Goal: Task Accomplishment & Management: Complete application form

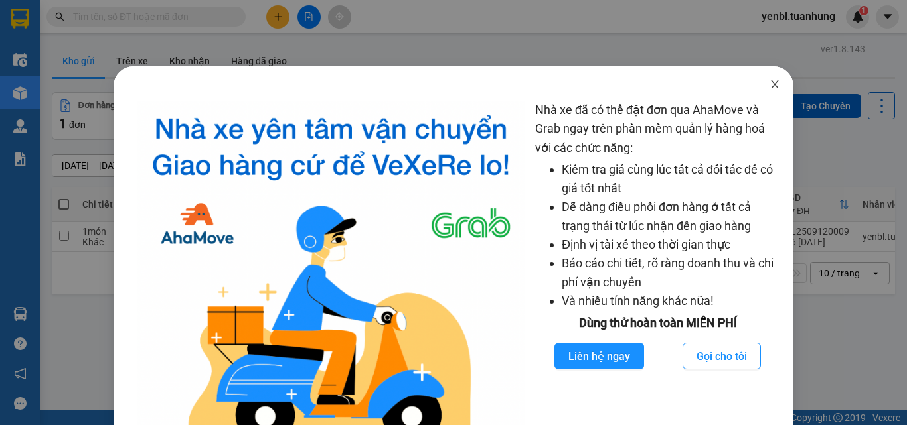
click at [774, 82] on span "Close" at bounding box center [774, 84] width 37 height 37
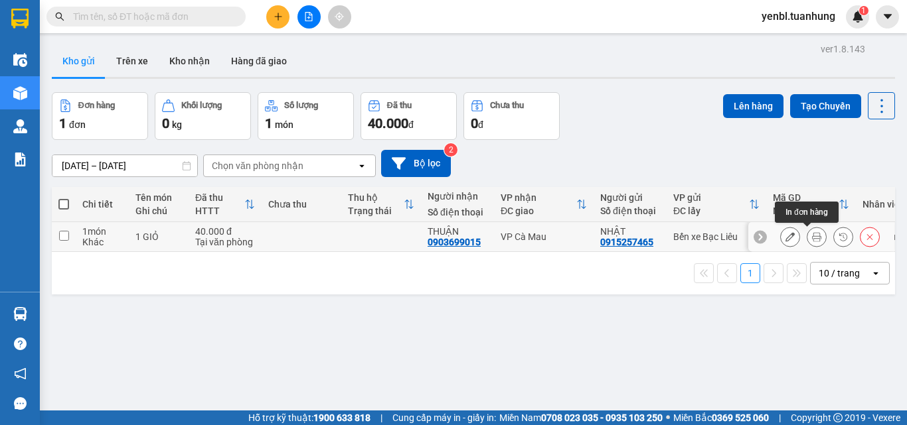
click at [812, 241] on button at bounding box center [816, 237] width 19 height 23
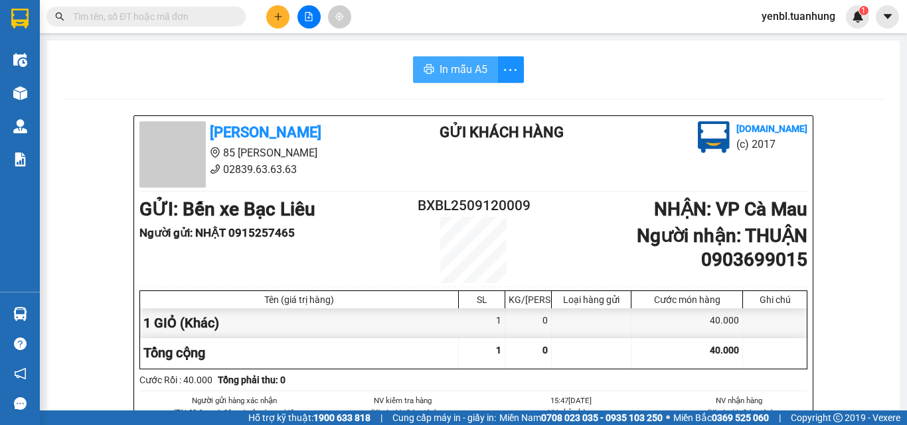
click at [462, 77] on span "In mẫu A5" at bounding box center [463, 69] width 48 height 17
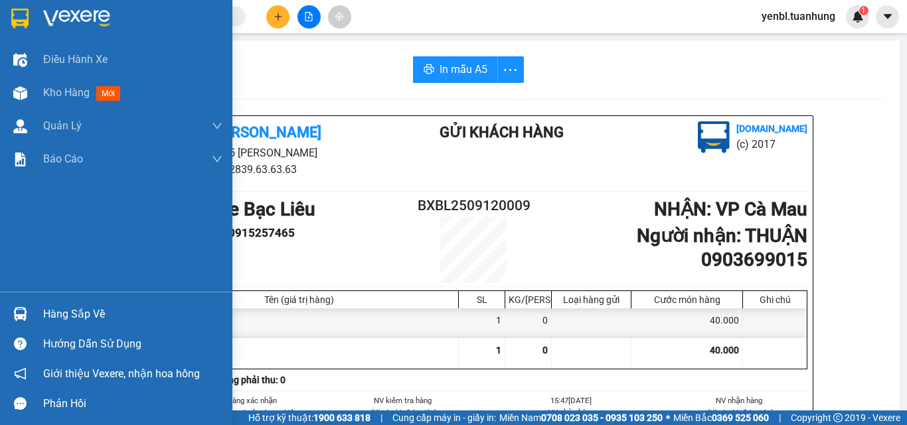
click at [25, 311] on img at bounding box center [20, 314] width 14 height 14
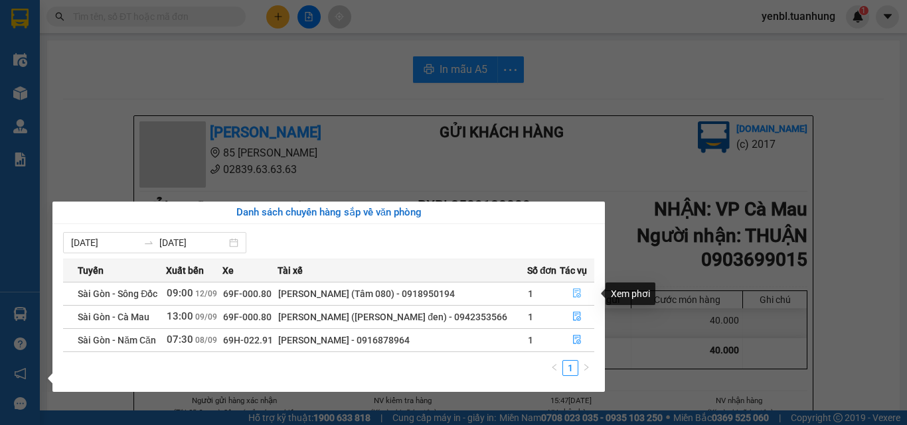
click at [577, 293] on icon "file-done" at bounding box center [576, 293] width 9 height 9
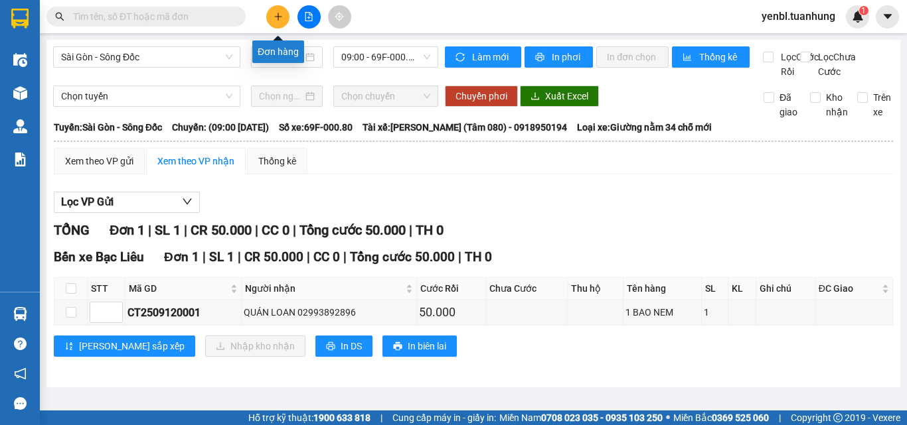
click at [285, 26] on button at bounding box center [277, 16] width 23 height 23
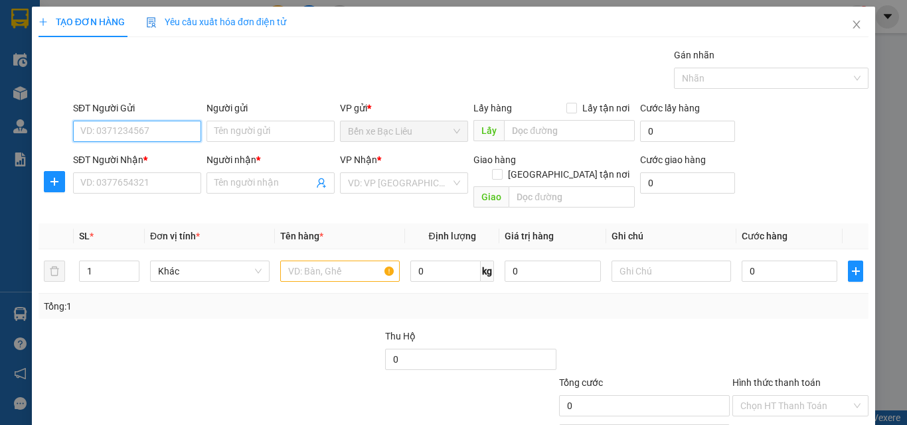
click at [125, 129] on input "SĐT Người Gửi" at bounding box center [137, 131] width 128 height 21
type input "0917217729"
click at [121, 157] on div "0917217729 - MINH" at bounding box center [135, 158] width 111 height 15
type input "MINH"
type input "0917217729"
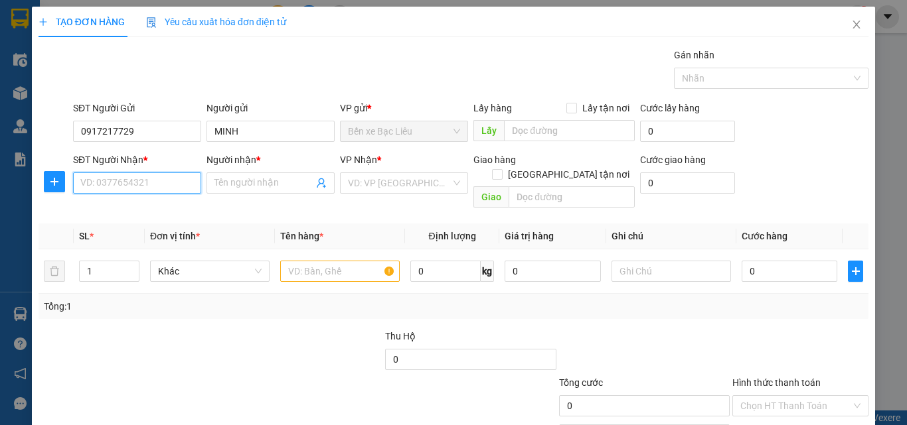
click at [130, 181] on input "SĐT Người Nhận *" at bounding box center [137, 183] width 128 height 21
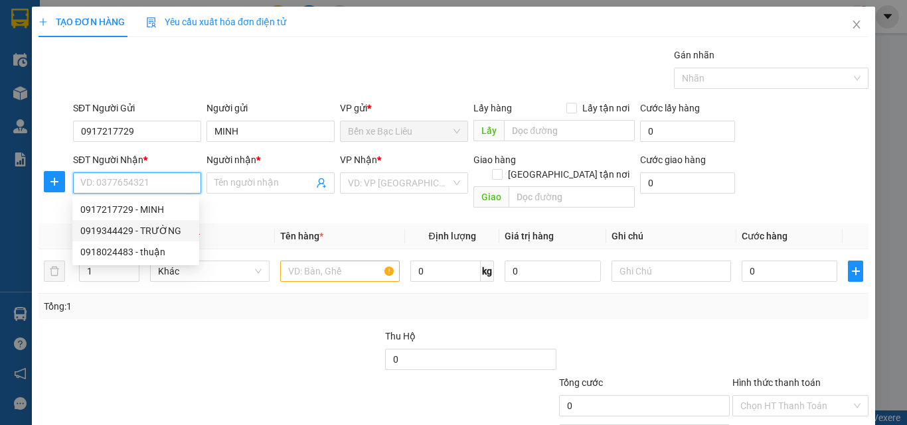
click at [137, 228] on div "0919344429 - TRƯỜNG" at bounding box center [135, 231] width 111 height 15
type input "0919344429"
type input "TRƯỜNG"
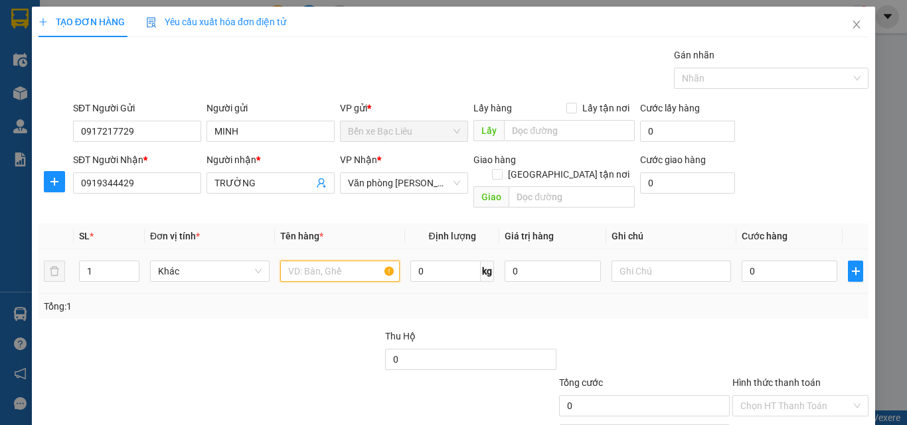
click at [297, 261] on input "text" at bounding box center [339, 271] width 119 height 21
type input "1 BỌC"
click at [805, 258] on div "0" at bounding box center [789, 271] width 96 height 27
click at [778, 261] on input "0" at bounding box center [789, 271] width 96 height 21
type input "03"
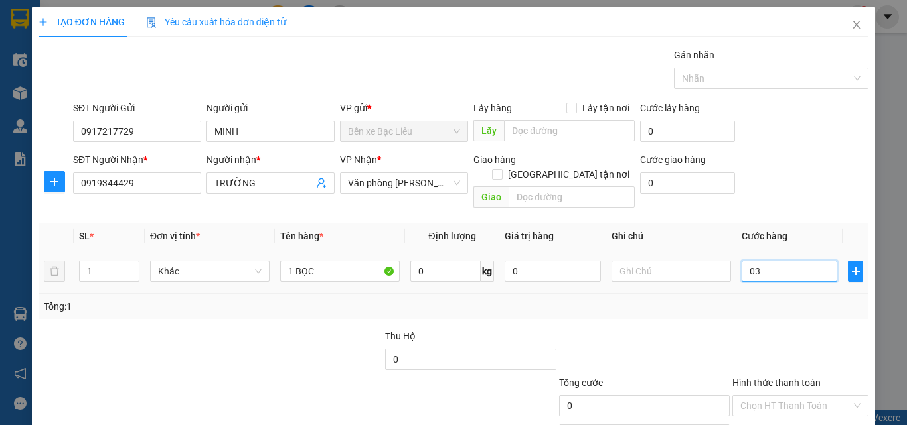
type input "3"
type input "030"
type input "30"
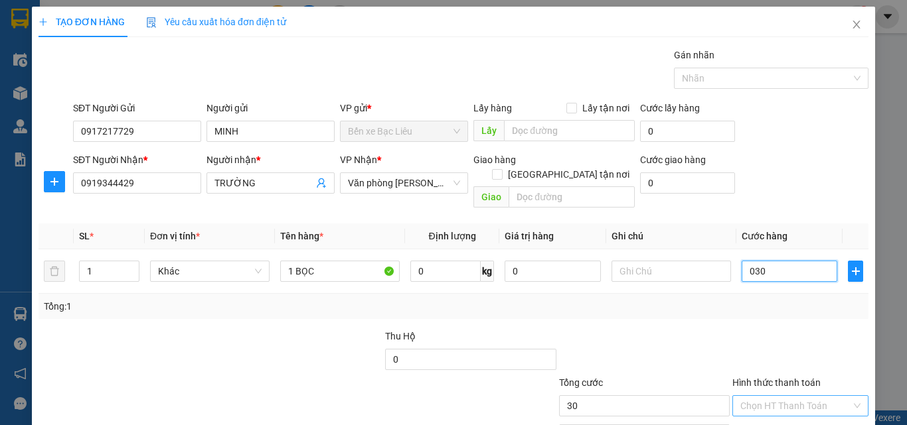
scroll to position [66, 0]
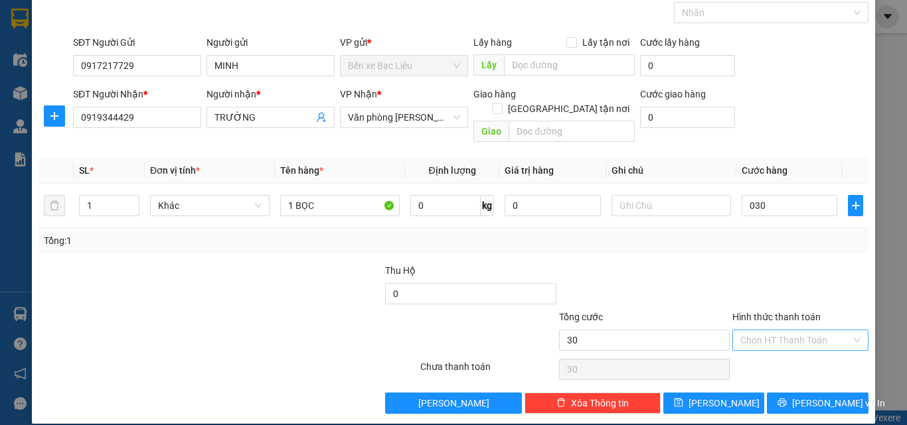
type input "30.000"
click at [763, 330] on input "Hình thức thanh toán" at bounding box center [795, 340] width 111 height 20
click at [753, 355] on div "Tại văn phòng" at bounding box center [792, 352] width 119 height 15
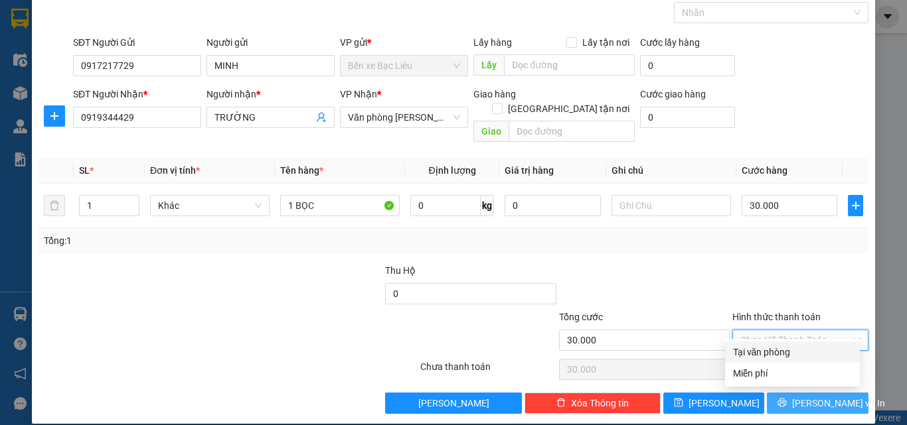
type input "0"
click at [779, 393] on button "[PERSON_NAME] và In" at bounding box center [817, 403] width 102 height 21
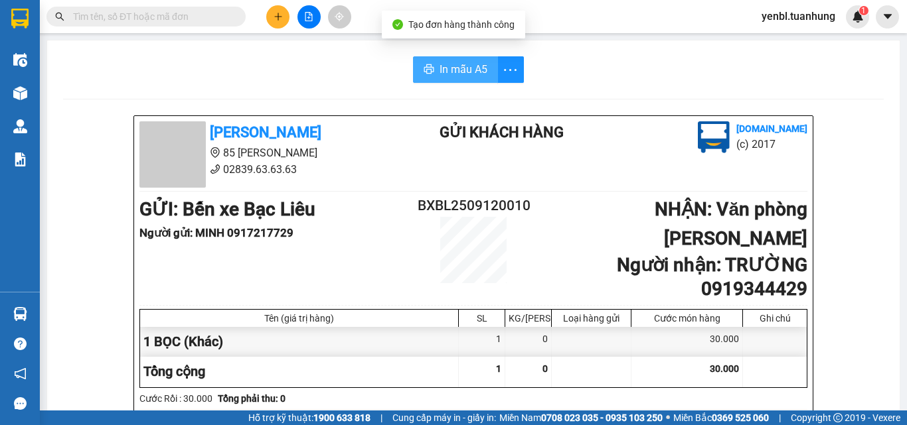
click at [439, 64] on span "In mẫu A5" at bounding box center [463, 69] width 48 height 17
